Goal: Task Accomplishment & Management: Complete application form

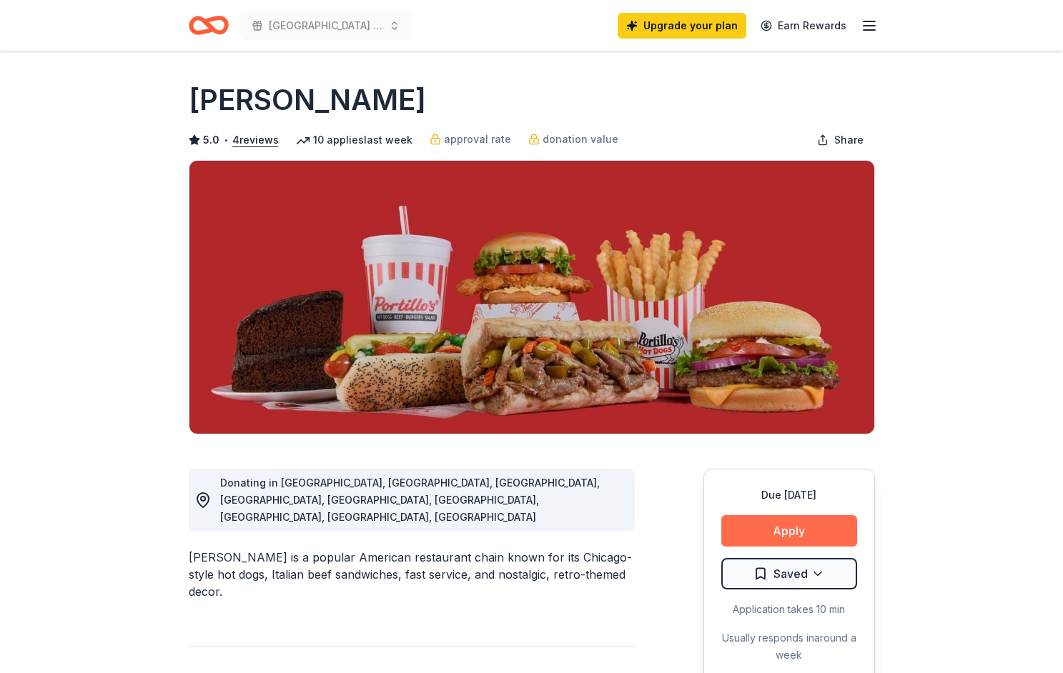
click at [803, 528] on button "Apply" at bounding box center [789, 530] width 136 height 31
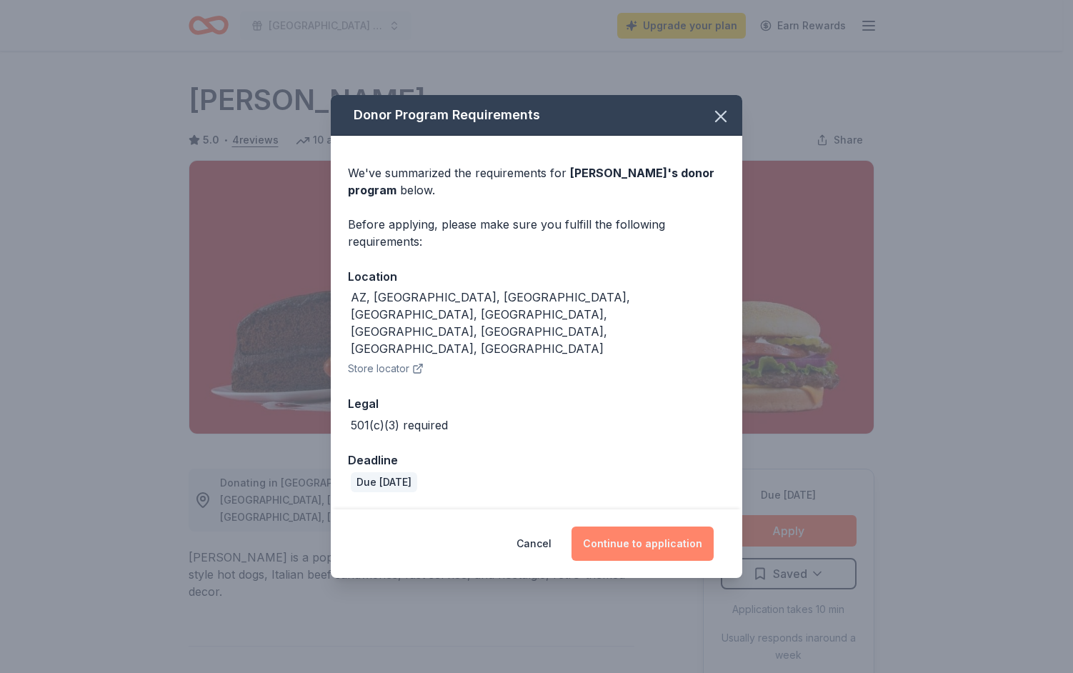
click at [658, 527] on button "Continue to application" at bounding box center [643, 544] width 142 height 34
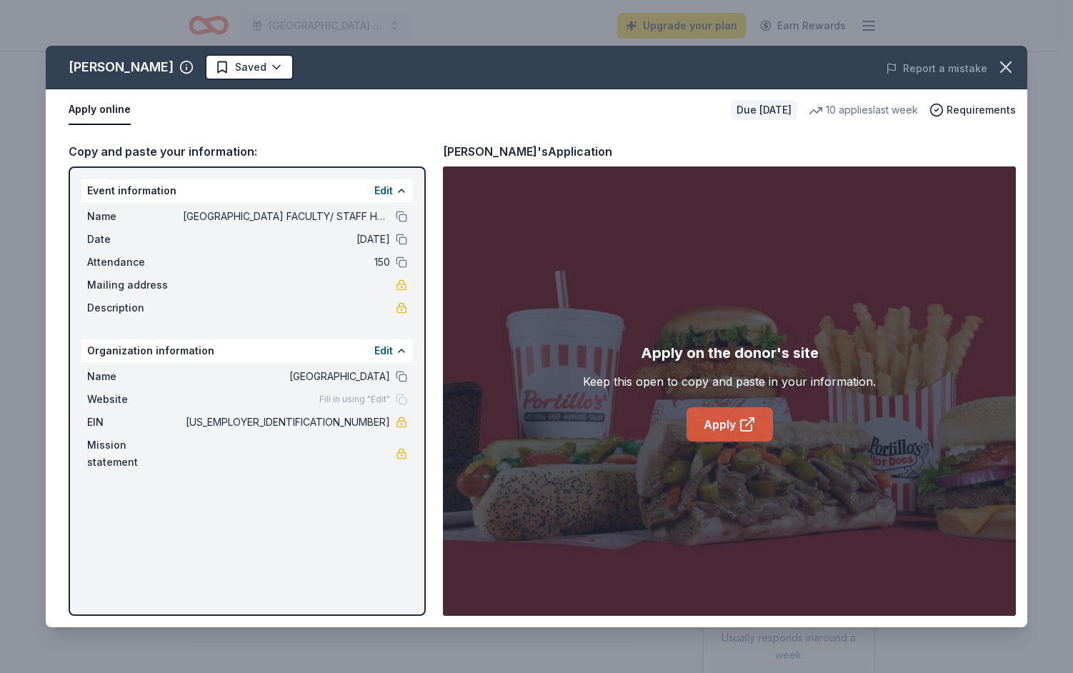
click at [748, 427] on icon at bounding box center [747, 424] width 17 height 17
click at [1002, 66] on icon "button" at bounding box center [1006, 67] width 20 height 20
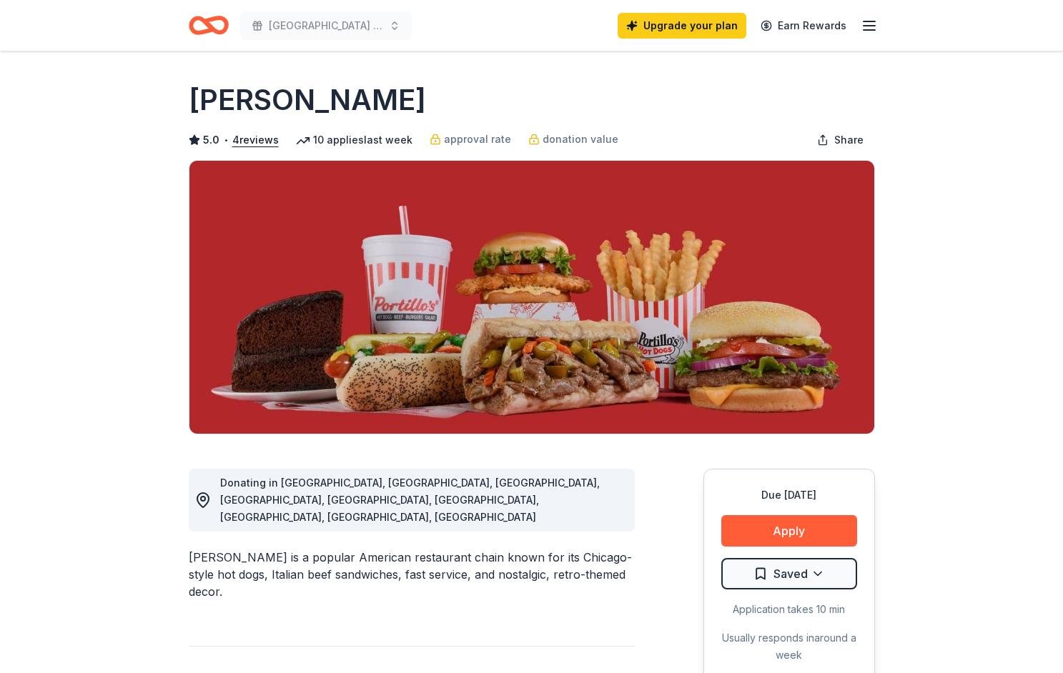
click at [211, 28] on icon "Home" at bounding box center [215, 25] width 22 height 14
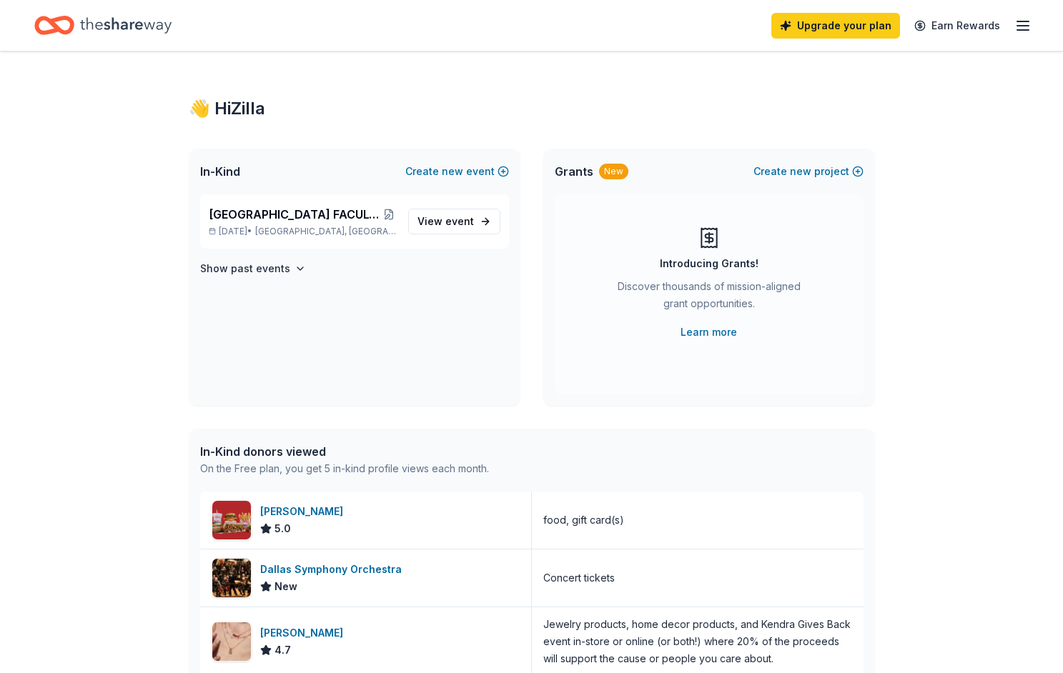
click at [98, 22] on icon "Home" at bounding box center [125, 25] width 91 height 16
click at [811, 25] on link "Upgrade your plan" at bounding box center [835, 26] width 129 height 26
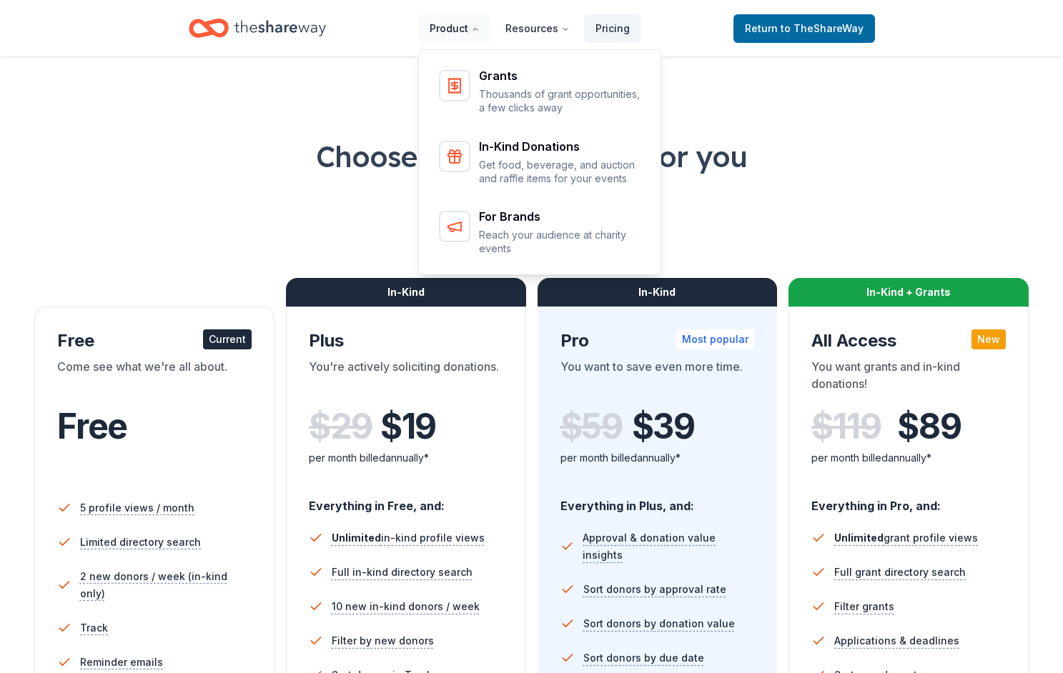
click at [470, 31] on button "Product" at bounding box center [454, 28] width 73 height 29
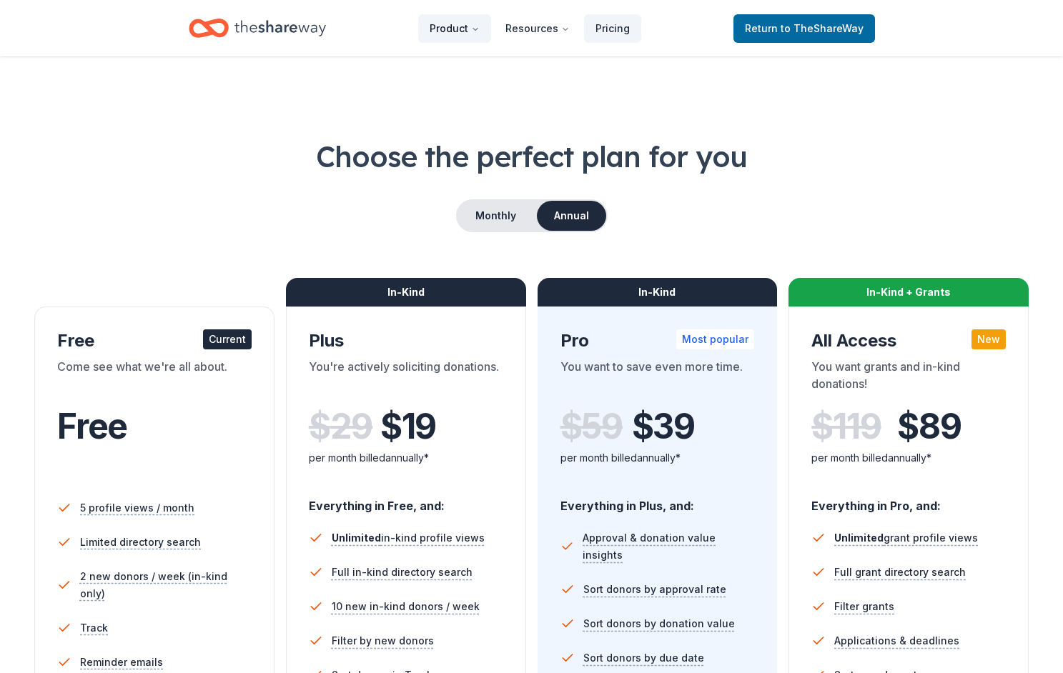
click at [470, 31] on button "Product" at bounding box center [454, 28] width 73 height 29
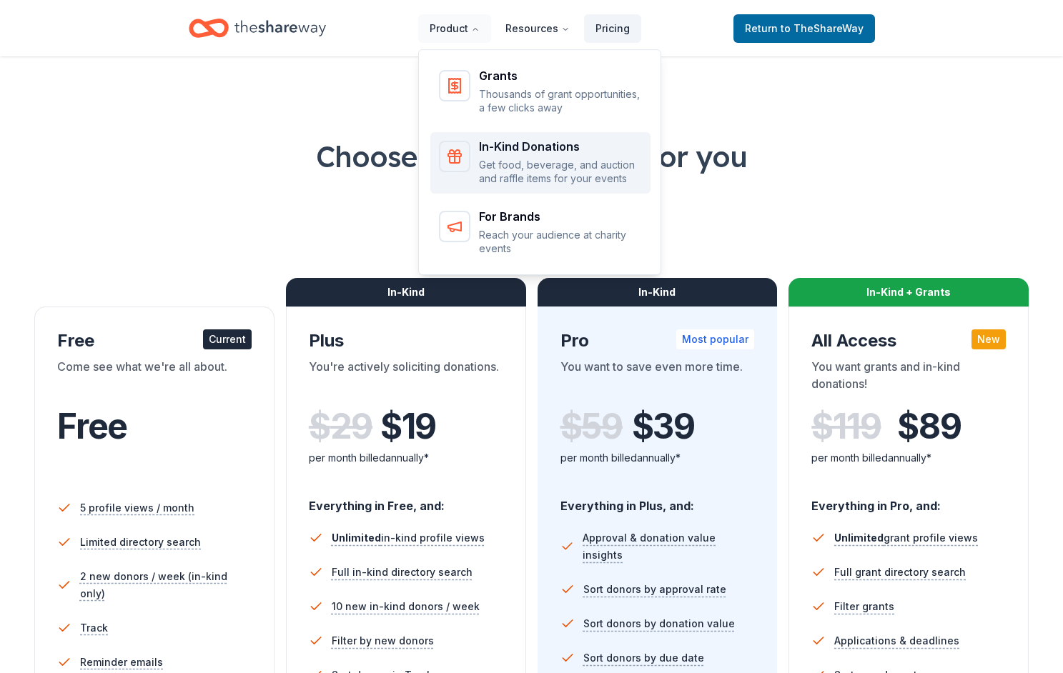
click at [505, 149] on div "In-Kind Donations" at bounding box center [560, 146] width 163 height 11
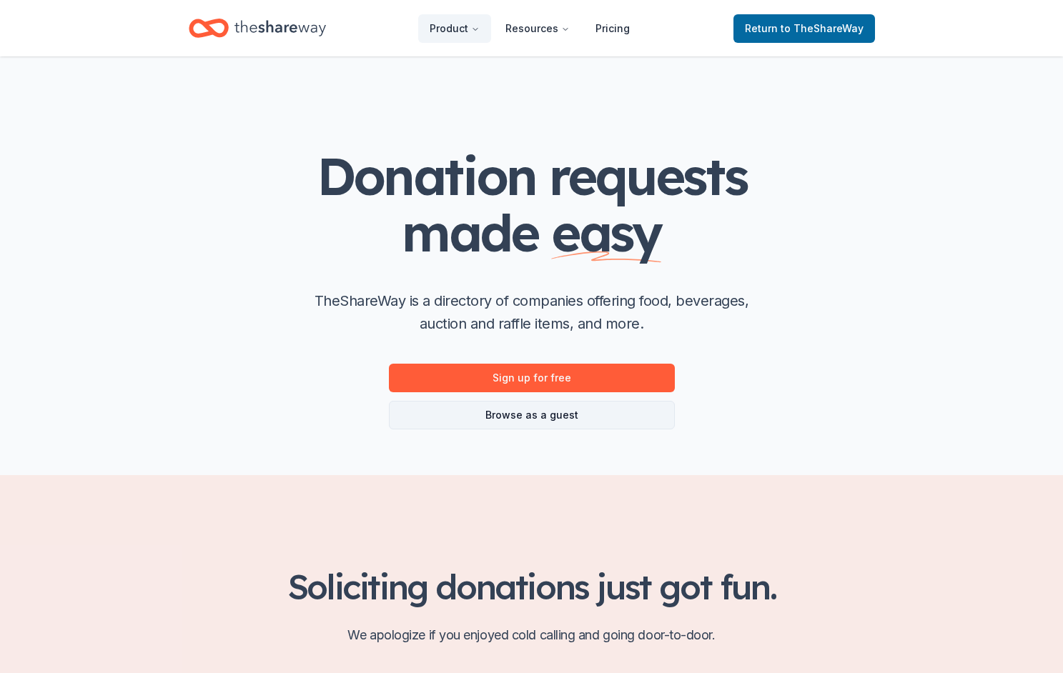
click at [533, 411] on link "Browse as a guest" at bounding box center [532, 415] width 286 height 29
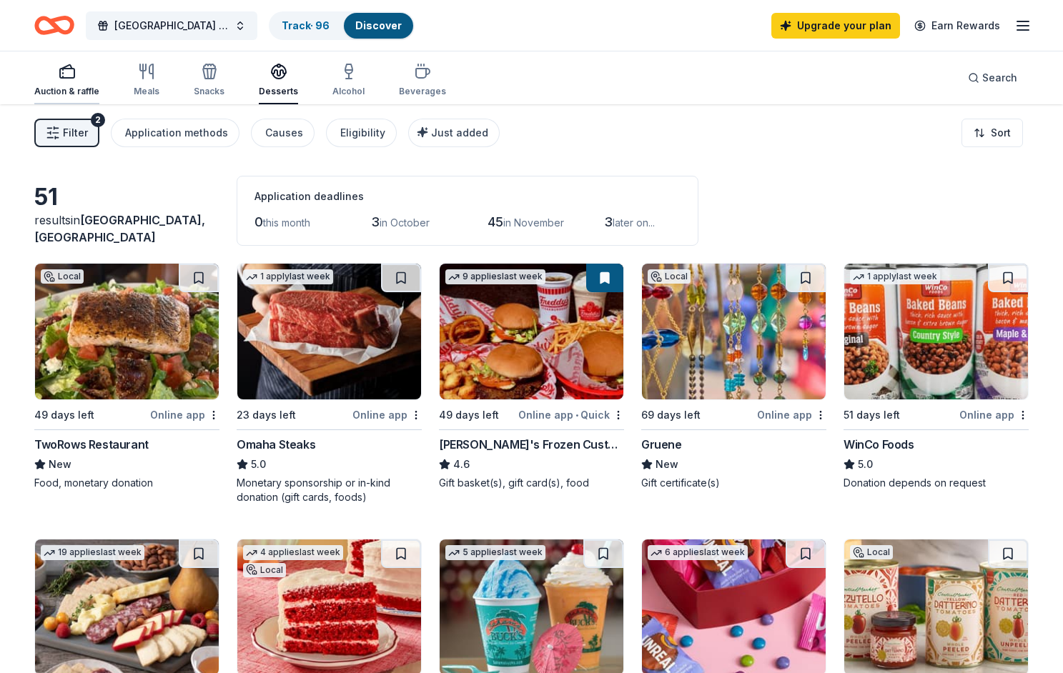
click at [76, 81] on div "Auction & raffle" at bounding box center [66, 80] width 65 height 34
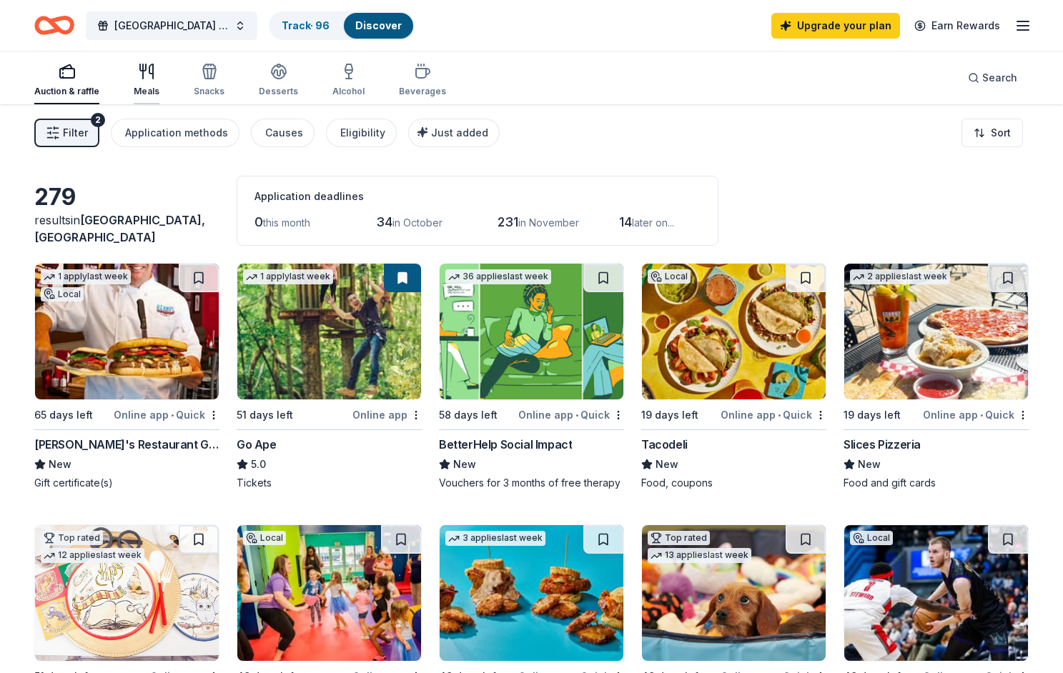
click at [152, 76] on icon "button" at bounding box center [151, 71] width 4 height 14
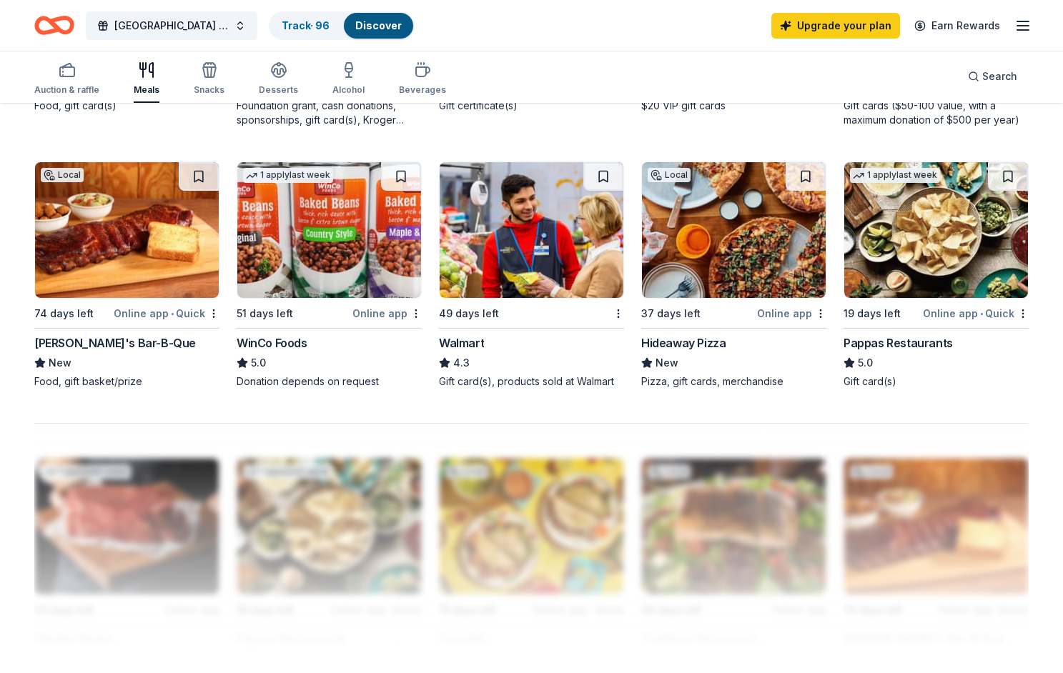
scroll to position [715, 0]
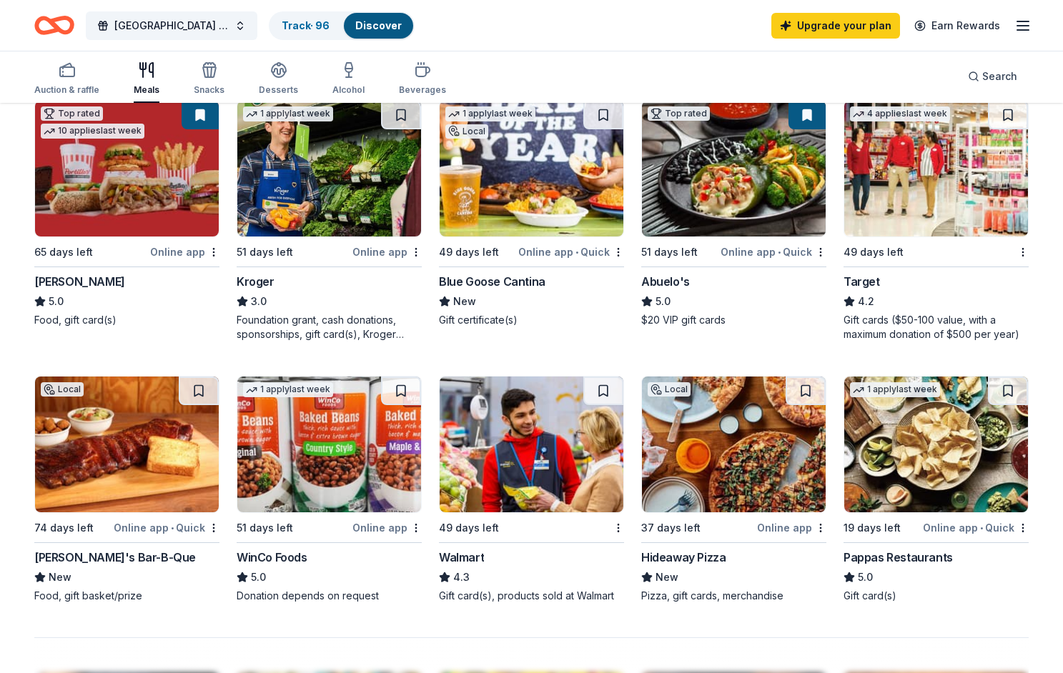
click at [904, 199] on img at bounding box center [936, 169] width 184 height 136
click at [337, 192] on img at bounding box center [329, 169] width 184 height 136
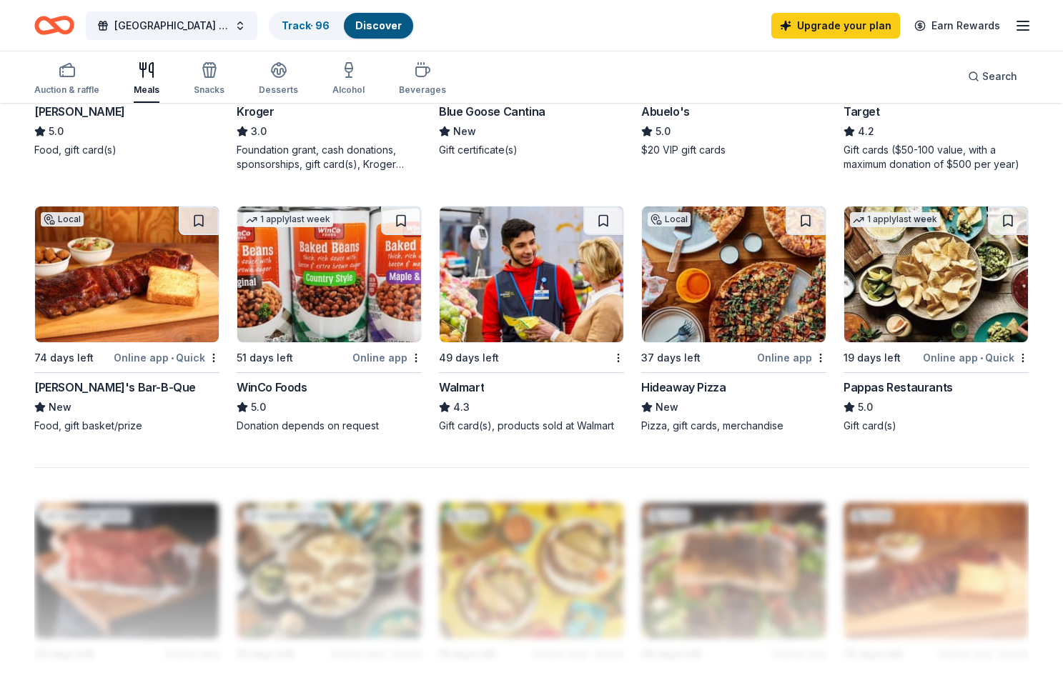
scroll to position [929, 0]
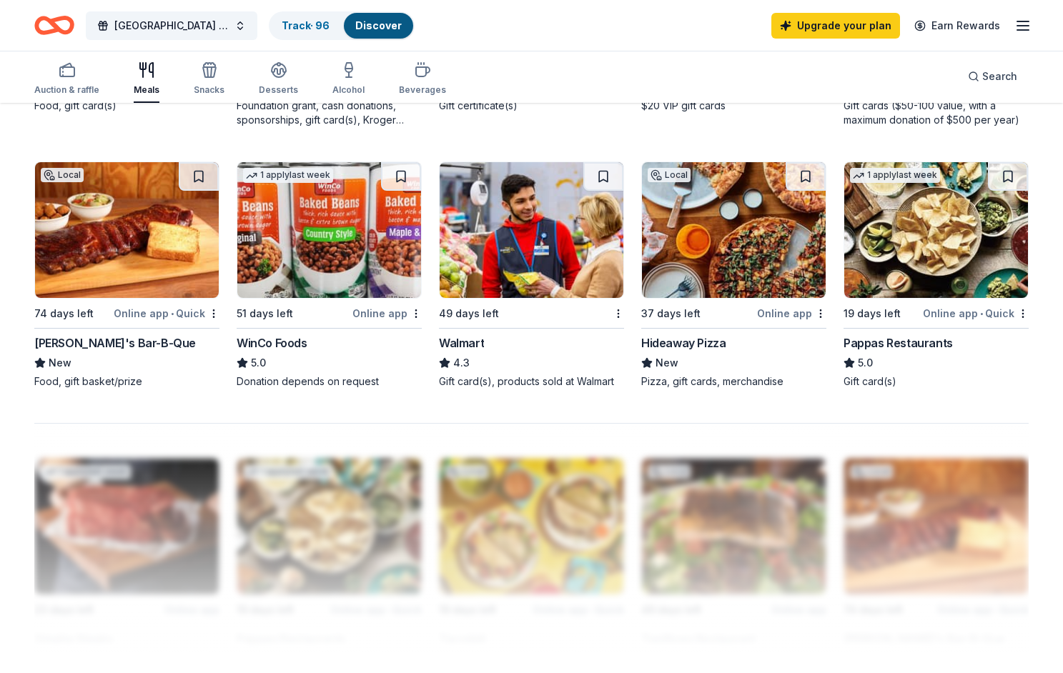
click at [901, 220] on img at bounding box center [936, 230] width 184 height 136
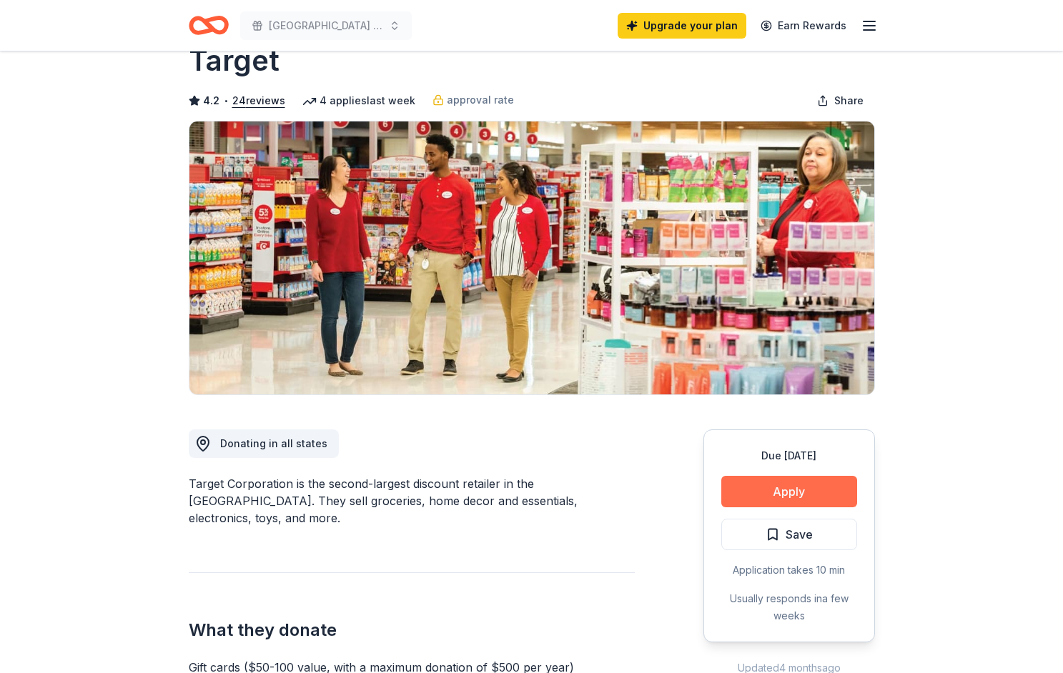
scroll to position [143, 0]
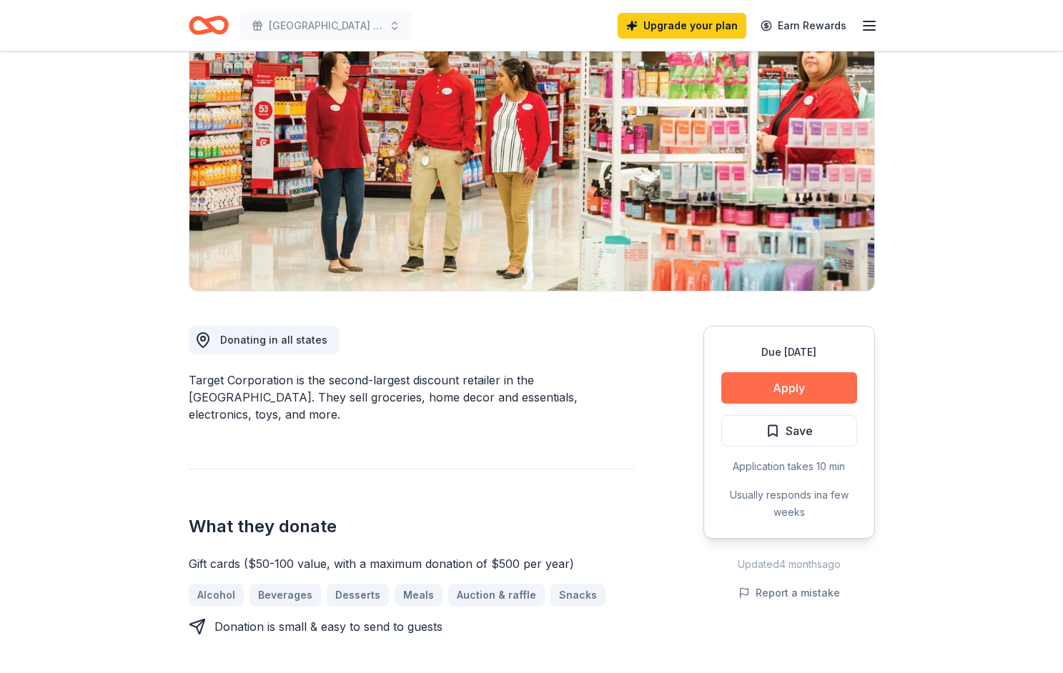
click at [780, 383] on button "Apply" at bounding box center [789, 387] width 136 height 31
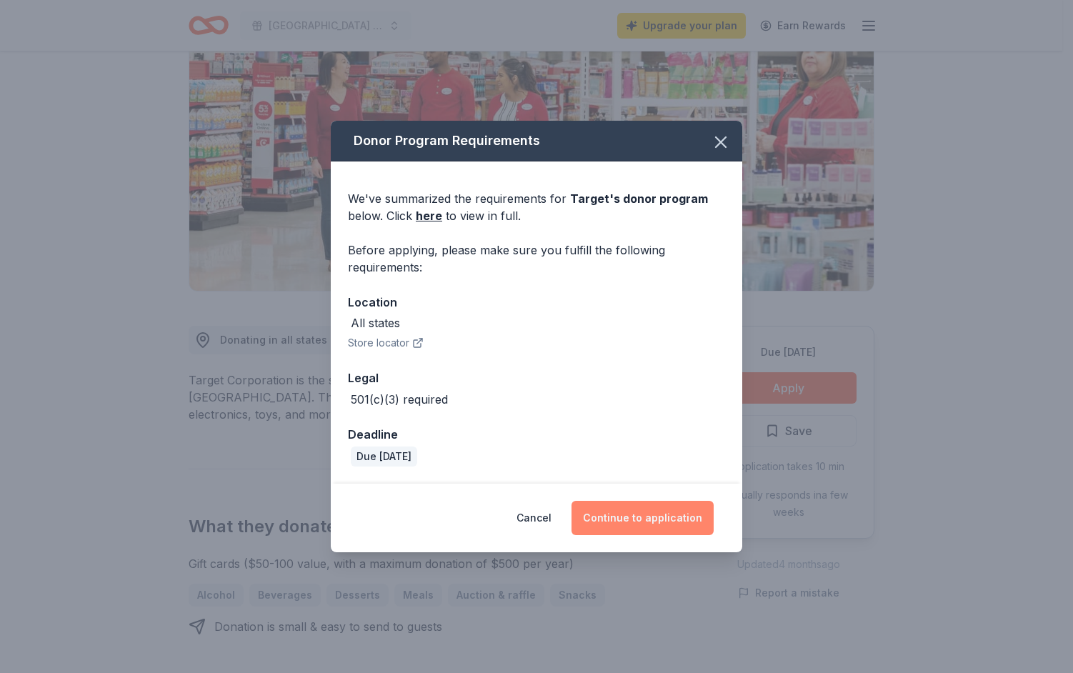
click at [622, 524] on button "Continue to application" at bounding box center [643, 518] width 142 height 34
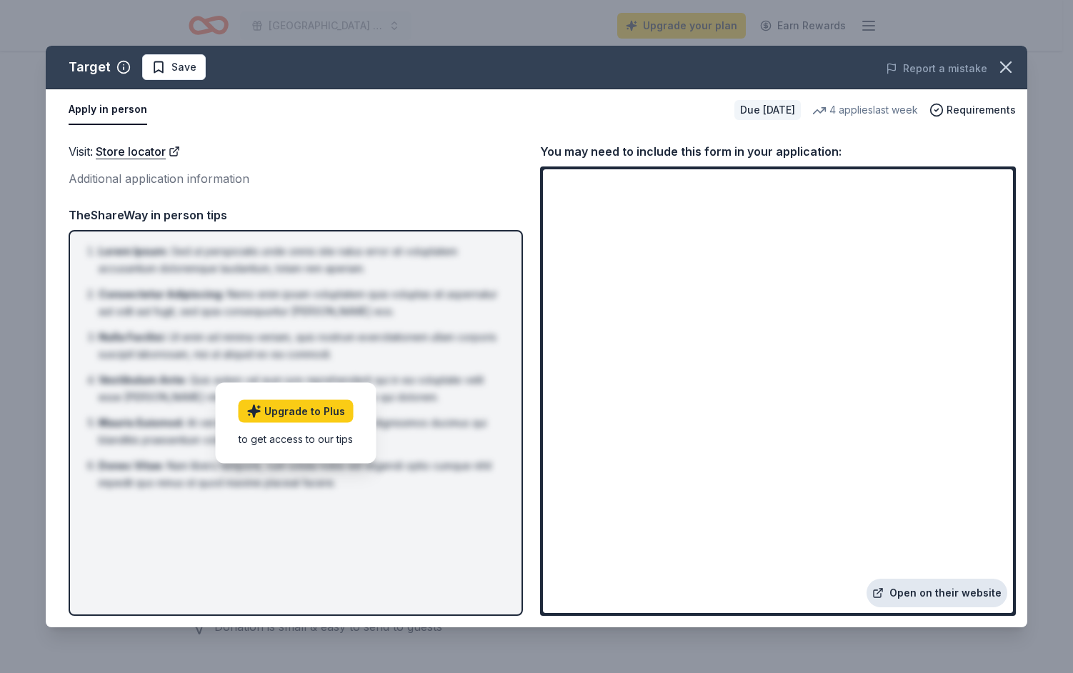
click at [917, 590] on link "Open on their website" at bounding box center [937, 593] width 141 height 29
click at [1003, 65] on icon "button" at bounding box center [1006, 67] width 10 height 10
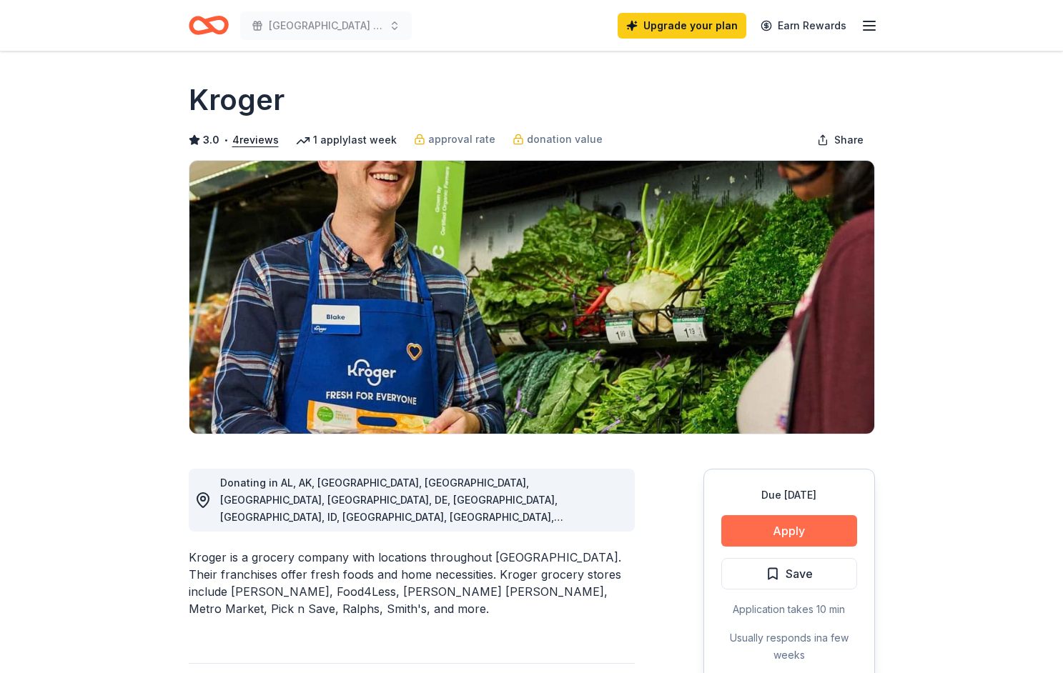
click at [803, 532] on button "Apply" at bounding box center [789, 530] width 136 height 31
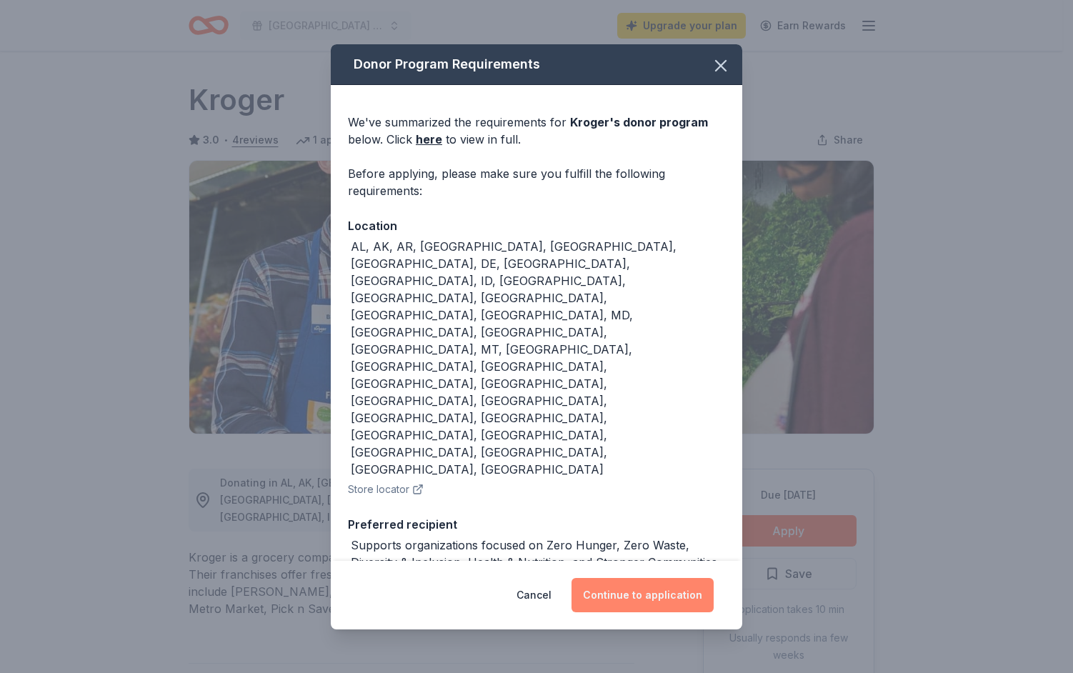
click at [642, 578] on button "Continue to application" at bounding box center [643, 595] width 142 height 34
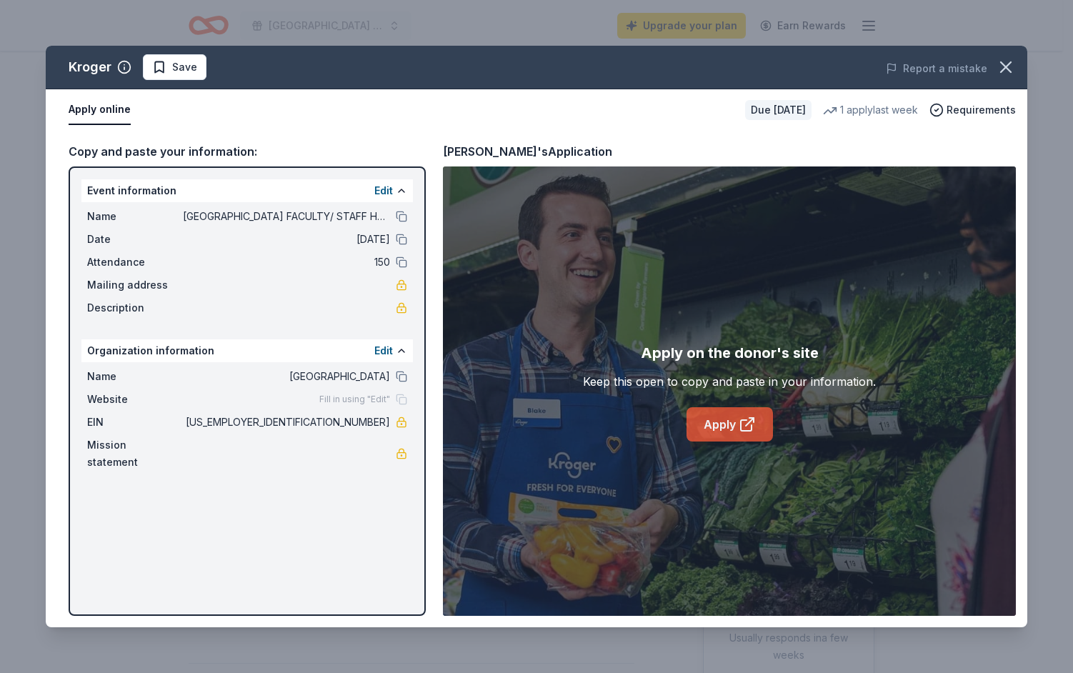
click at [710, 420] on link "Apply" at bounding box center [730, 424] width 86 height 34
